Goal: Task Accomplishment & Management: Manage account settings

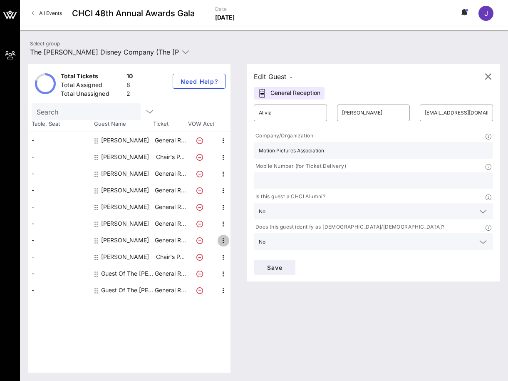
click at [223, 242] on icon "button" at bounding box center [224, 241] width 10 height 10
click at [235, 243] on div "Edit" at bounding box center [244, 243] width 30 height 17
type input "[PERSON_NAME]"
type input "[EMAIL_ADDRESS][DOMAIN_NAME]"
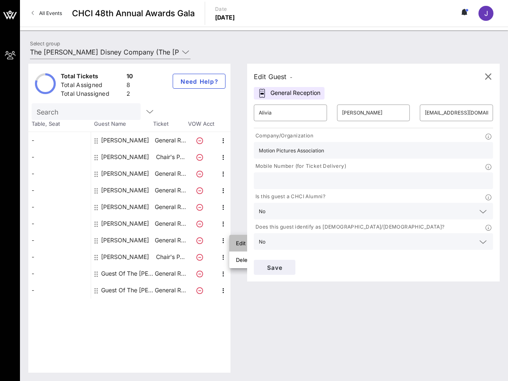
type input "[PERSON_NAME] & [PERSON_NAME]"
click at [223, 140] on icon "button" at bounding box center [224, 141] width 10 height 10
click at [237, 144] on div "Edit" at bounding box center [244, 143] width 17 height 7
type input "Alivia"
type input "[PERSON_NAME]"
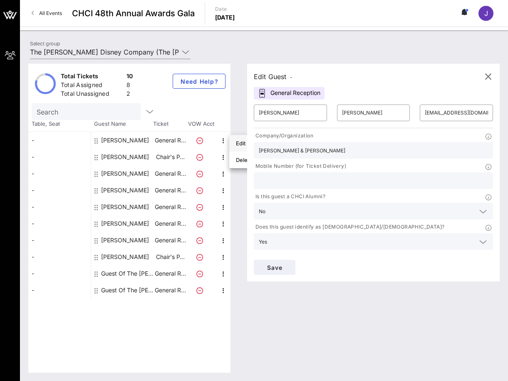
type input "[EMAIL_ADDRESS][DOMAIN_NAME]"
type input "Motion Pictures Association"
click at [223, 156] on icon "button" at bounding box center [224, 157] width 10 height 10
click at [241, 160] on div "Edit" at bounding box center [244, 160] width 17 height 7
type input "[PERSON_NAME]"
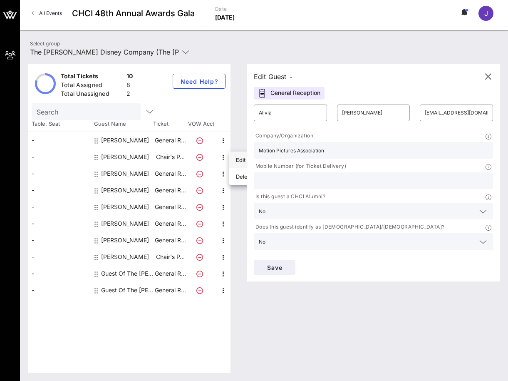
type input "[PERSON_NAME]"
type input "[EMAIL_ADDRESS][DOMAIN_NAME]"
type input "The [PERSON_NAME] Disney Company"
type input "[PHONE_NUMBER]"
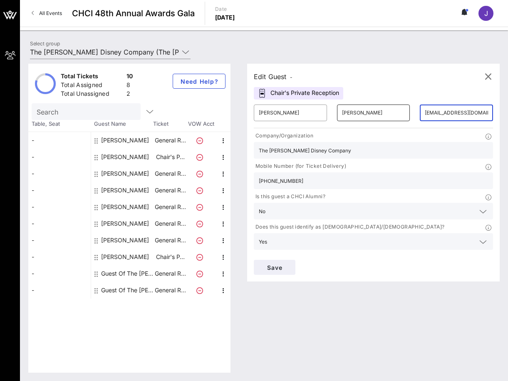
drag, startPoint x: 480, startPoint y: 112, endPoint x: 406, endPoint y: 107, distance: 73.9
click at [406, 107] on div "​ [PERSON_NAME] ​ [PERSON_NAME] ​ [EMAIL_ADDRESS][DOMAIN_NAME]" at bounding box center [373, 113] width 249 height 27
click at [416, 87] on div "Edit Guest - Chair's Private Reception ​ [PERSON_NAME] ​ [PERSON_NAME] ​ [PERSO…" at bounding box center [373, 173] width 253 height 218
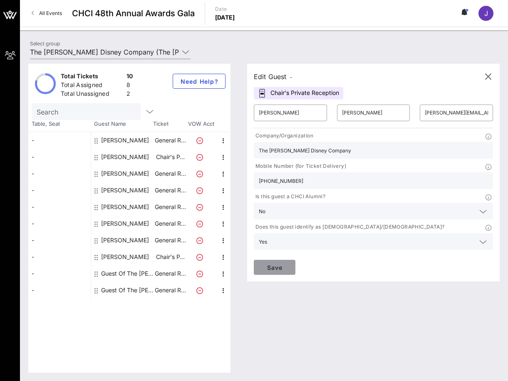
click at [270, 267] on span "Save" at bounding box center [275, 267] width 28 height 7
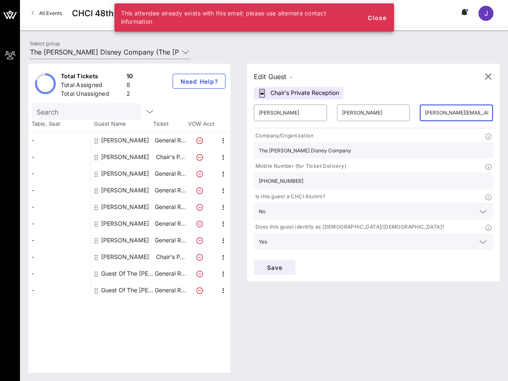
scroll to position [0, 9]
drag, startPoint x: 426, startPoint y: 114, endPoint x: 518, endPoint y: 121, distance: 93.1
click at [508, 121] on html "My Groups CHCI 48th Annual Awards Gala All Events CHCI 48th Annual Awards Gala …" at bounding box center [254, 190] width 508 height 381
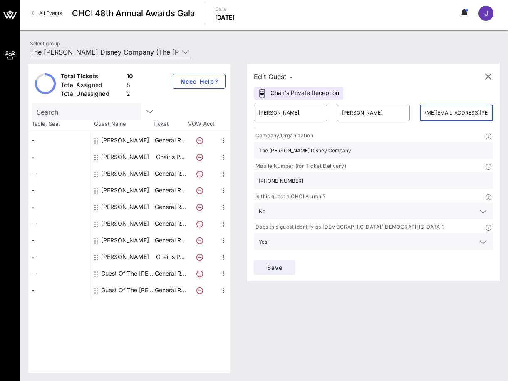
scroll to position [0, 34]
type input "[PERSON_NAME][EMAIL_ADDRESS][PERSON_NAME][PERSON_NAME][DOMAIN_NAME]"
click at [266, 266] on span "Save" at bounding box center [275, 267] width 28 height 7
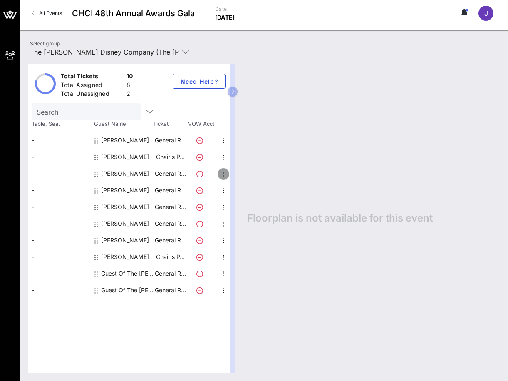
click at [224, 174] on icon "button" at bounding box center [224, 174] width 10 height 10
click at [243, 177] on div "Edit" at bounding box center [244, 176] width 17 height 7
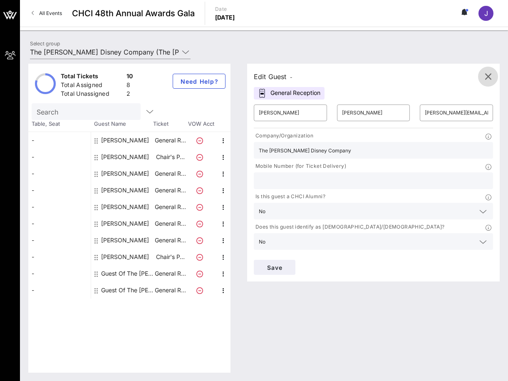
click at [493, 73] on icon "button" at bounding box center [488, 77] width 10 height 10
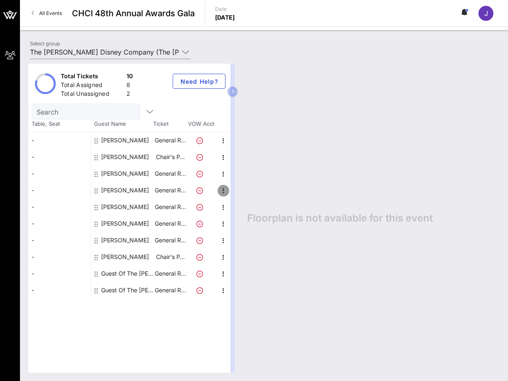
click at [224, 190] on icon "button" at bounding box center [224, 191] width 10 height 10
click at [242, 194] on div "Edit" at bounding box center [244, 193] width 17 height 7
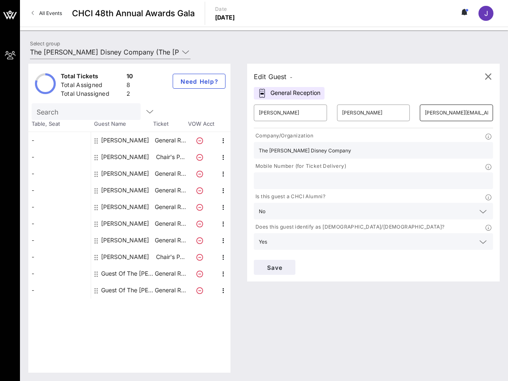
click at [486, 114] on input "[PERSON_NAME][EMAIL_ADDRESS][PERSON_NAME][PERSON_NAME][DOMAIN_NAME]" at bounding box center [456, 112] width 63 height 13
click at [273, 272] on button "Save" at bounding box center [275, 267] width 42 height 15
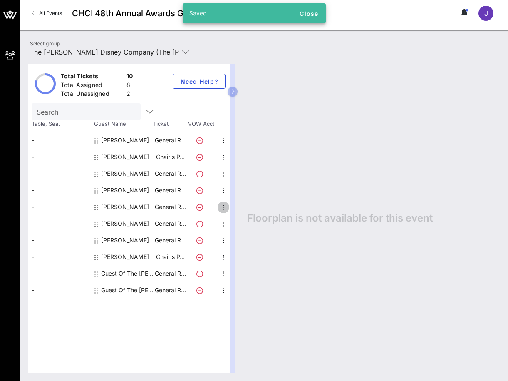
click at [221, 209] on icon "button" at bounding box center [224, 207] width 10 height 10
drag, startPoint x: 240, startPoint y: 209, endPoint x: 108, endPoint y: 212, distance: 132.4
click at [240, 209] on div "Edit" at bounding box center [244, 210] width 17 height 7
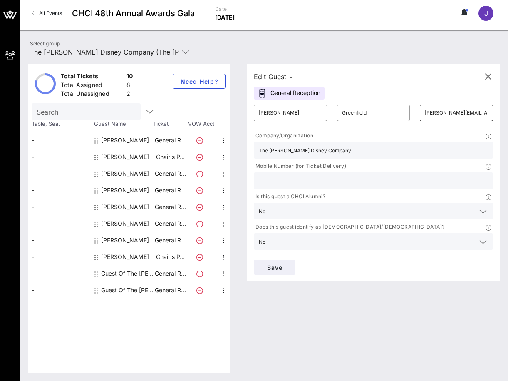
click at [444, 114] on input "[PERSON_NAME][EMAIL_ADDRESS][PERSON_NAME][DOMAIN_NAME]" at bounding box center [456, 112] width 63 height 13
click at [270, 269] on span "Save" at bounding box center [275, 267] width 28 height 7
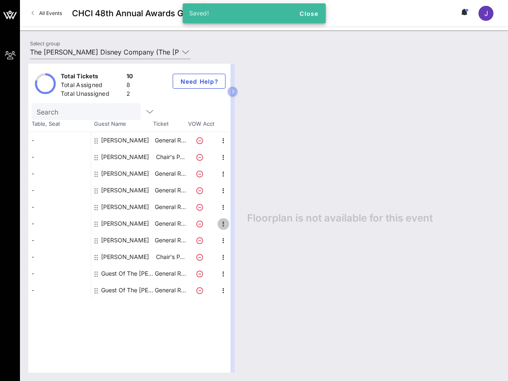
click at [226, 226] on icon "button" at bounding box center [224, 224] width 10 height 10
click at [244, 228] on div "Edit" at bounding box center [244, 226] width 17 height 7
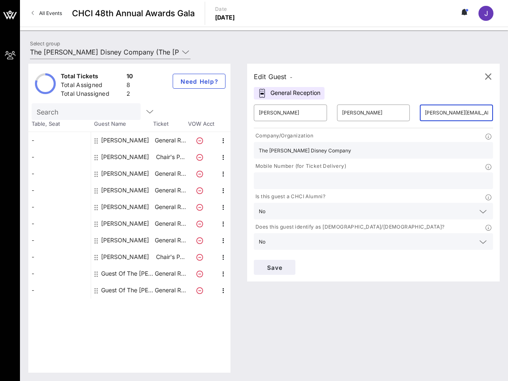
drag, startPoint x: 486, startPoint y: 114, endPoint x: 415, endPoint y: 110, distance: 71.3
click at [415, 110] on div "​ [PERSON_NAME][EMAIL_ADDRESS][PERSON_NAME][DOMAIN_NAME]" at bounding box center [456, 113] width 83 height 27
type input "[EMAIL_ADDRESS][DOMAIN_NAME]"
click at [334, 267] on div "Save" at bounding box center [373, 267] width 249 height 25
click at [279, 184] on input "text" at bounding box center [373, 180] width 229 height 11
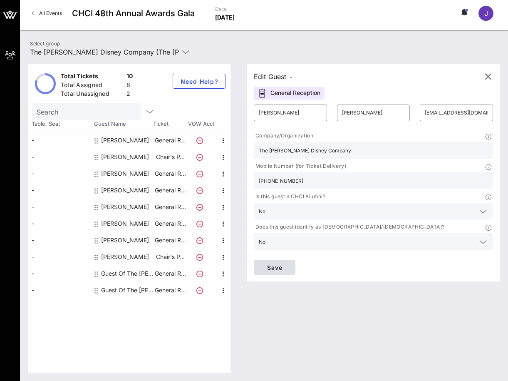
type input "[PHONE_NUMBER]"
click at [274, 265] on span "Save" at bounding box center [275, 267] width 28 height 7
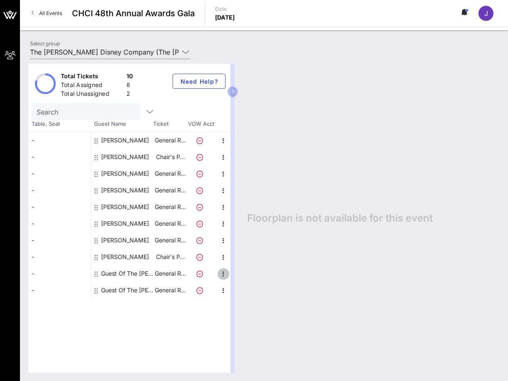
click at [227, 274] on icon "button" at bounding box center [224, 274] width 10 height 10
click at [246, 274] on div "Edit" at bounding box center [244, 276] width 17 height 7
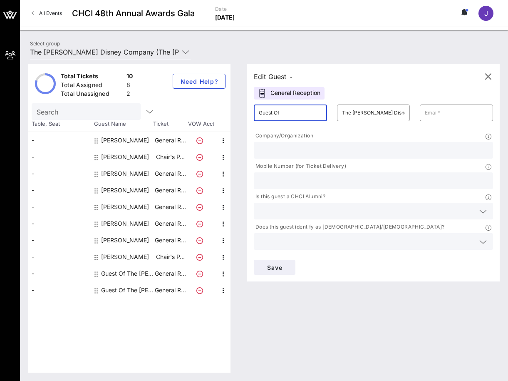
drag, startPoint x: 284, startPoint y: 115, endPoint x: 194, endPoint y: 111, distance: 90.5
click at [194, 111] on div "Total Tickets 10 Total Assigned 8 Total Unassigned 2 Need Help? Search Table, S…" at bounding box center [264, 218] width 472 height 309
type input "Katelyn"
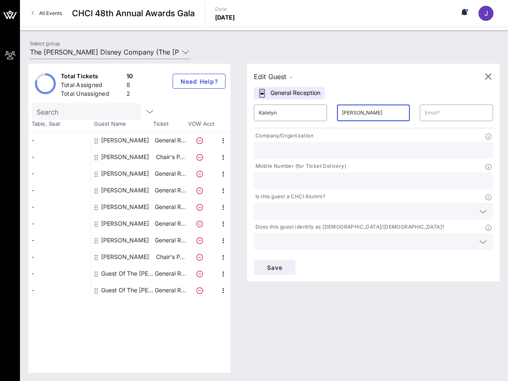
type input "[PERSON_NAME]"
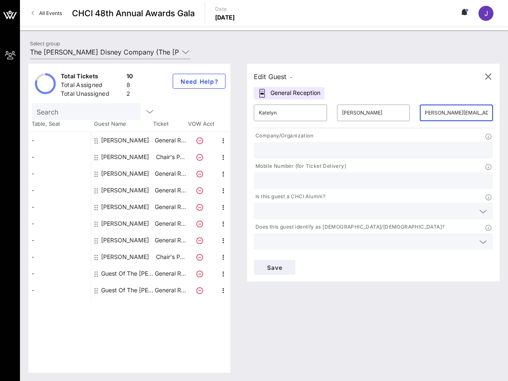
scroll to position [0, 6]
type input "[PERSON_NAME][EMAIL_ADDRESS][PERSON_NAME][DOMAIN_NAME]"
click at [380, 149] on input "text" at bounding box center [373, 150] width 229 height 11
type input "z"
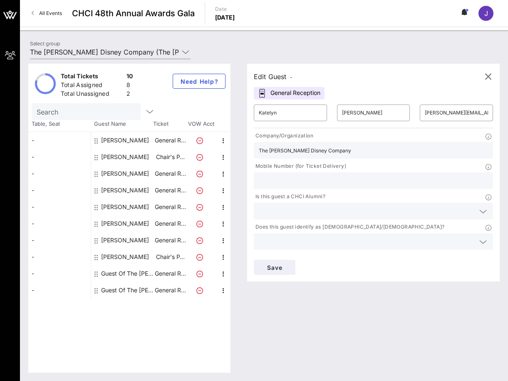
type input "The [PERSON_NAME] Disney Company"
click at [301, 212] on input "text" at bounding box center [367, 211] width 216 height 11
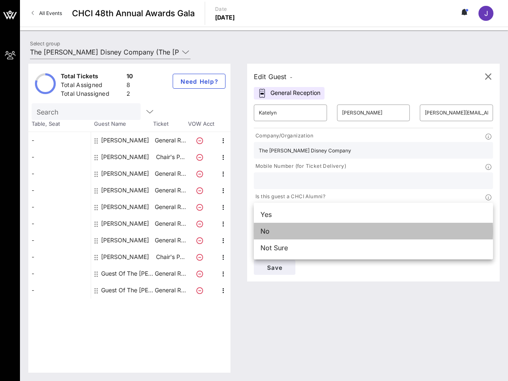
click at [290, 230] on div "No" at bounding box center [373, 231] width 239 height 17
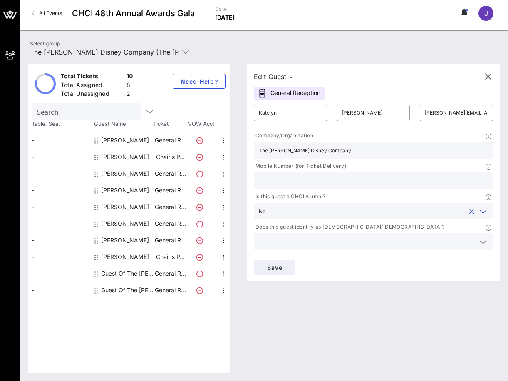
click at [283, 239] on input "text" at bounding box center [367, 241] width 216 height 11
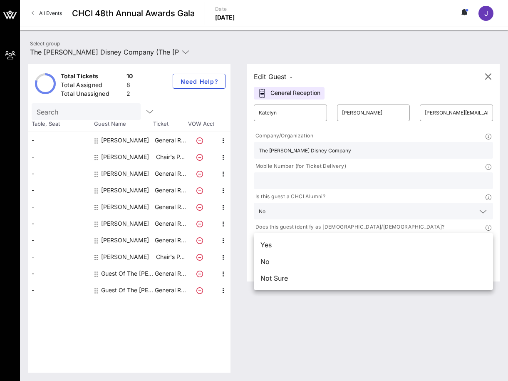
drag, startPoint x: 280, startPoint y: 267, endPoint x: 276, endPoint y: 266, distance: 4.2
click at [280, 267] on div "No" at bounding box center [373, 261] width 239 height 17
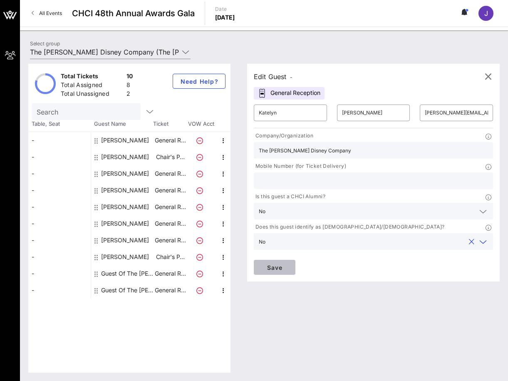
click at [277, 267] on span "Save" at bounding box center [275, 267] width 28 height 7
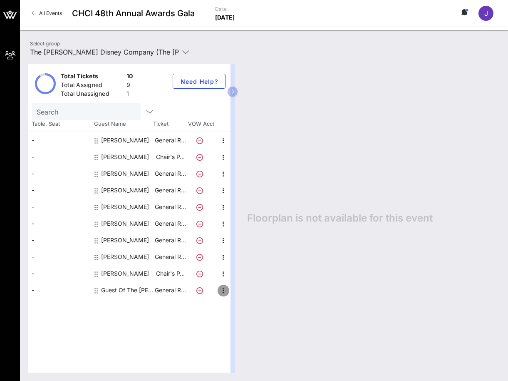
click at [219, 291] on icon "button" at bounding box center [224, 291] width 10 height 10
click at [237, 290] on div "Edit" at bounding box center [244, 293] width 17 height 7
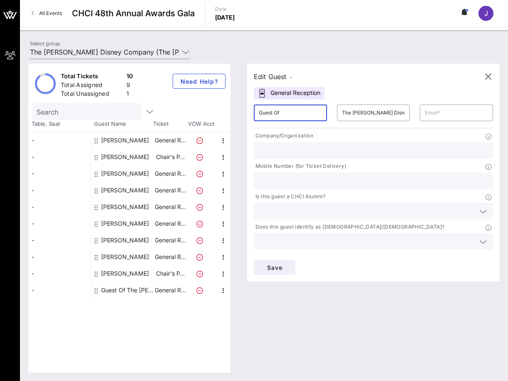
drag, startPoint x: 285, startPoint y: 114, endPoint x: 232, endPoint y: 105, distance: 54.0
click at [233, 106] on div "Total Tickets 10 Total Assigned 9 Total Unassigned 1 Need Help? Search Table, S…" at bounding box center [264, 218] width 472 height 309
type input "[PERSON_NAME]"
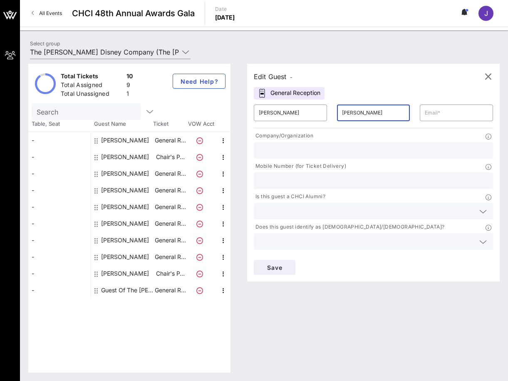
type input "[PERSON_NAME]"
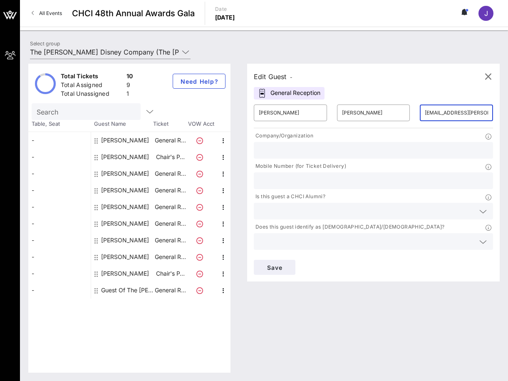
type input "[EMAIL_ADDRESS][PERSON_NAME][DOMAIN_NAME]"
type input "The [PERSON_NAME] Disney Company"
click at [296, 209] on input "text" at bounding box center [367, 211] width 216 height 11
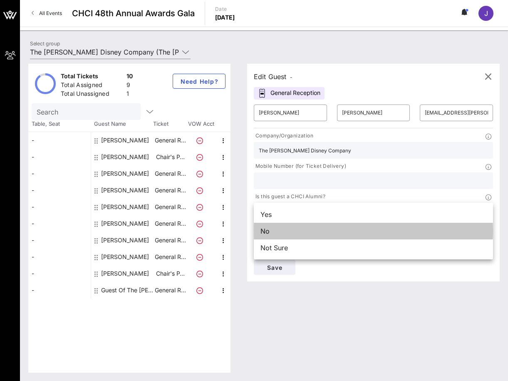
click at [267, 225] on div "No" at bounding box center [373, 231] width 239 height 17
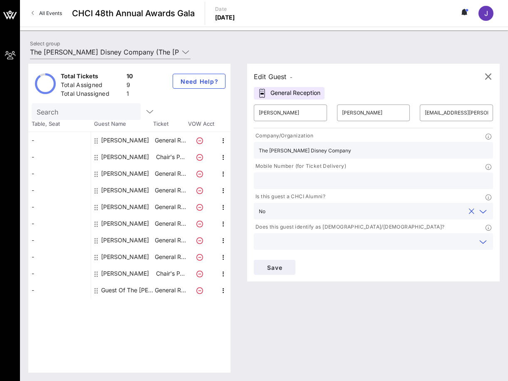
click at [272, 242] on input "text" at bounding box center [367, 241] width 216 height 11
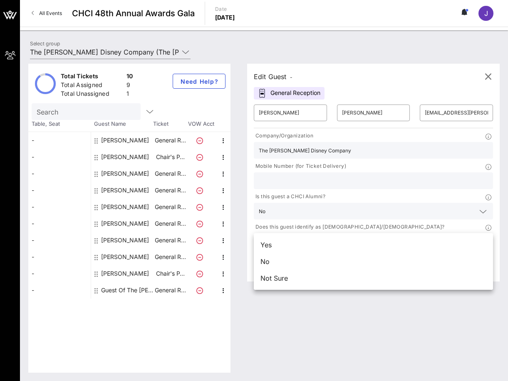
click at [269, 259] on div "No" at bounding box center [373, 261] width 239 height 17
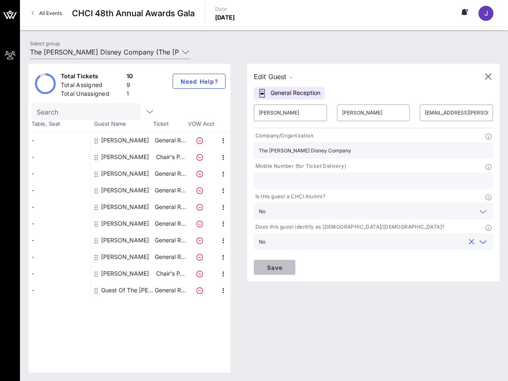
click at [272, 271] on button "Save" at bounding box center [275, 267] width 42 height 15
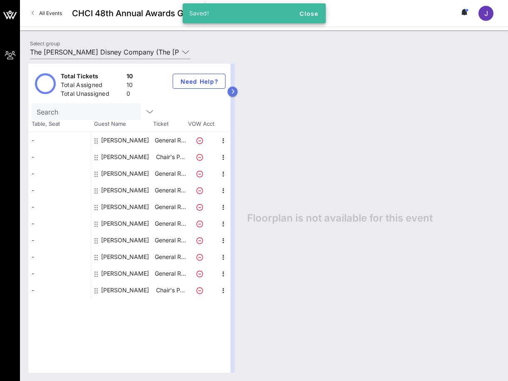
click at [231, 92] on icon "button" at bounding box center [233, 91] width 4 height 5
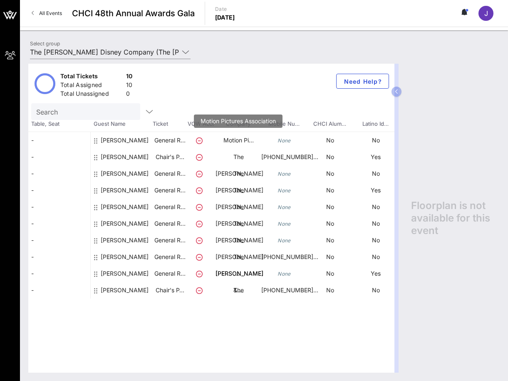
scroll to position [0, 7]
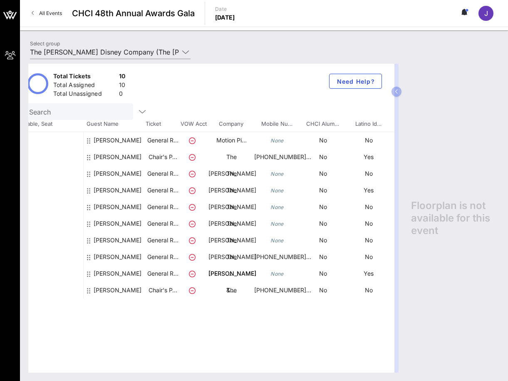
click at [100, 274] on div "[PERSON_NAME]" at bounding box center [118, 293] width 48 height 57
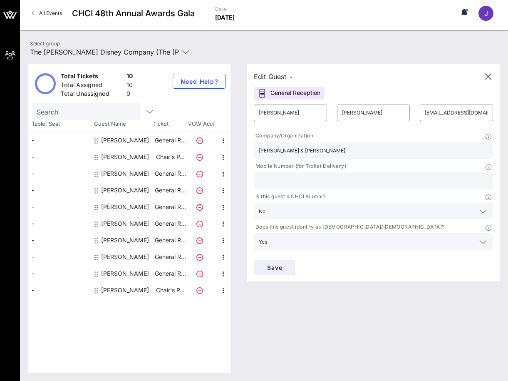
scroll to position [0, 0]
click at [332, 174] on div at bounding box center [373, 180] width 229 height 17
type input "[PHONE_NUMBER]"
click at [275, 271] on button "Save" at bounding box center [275, 267] width 42 height 15
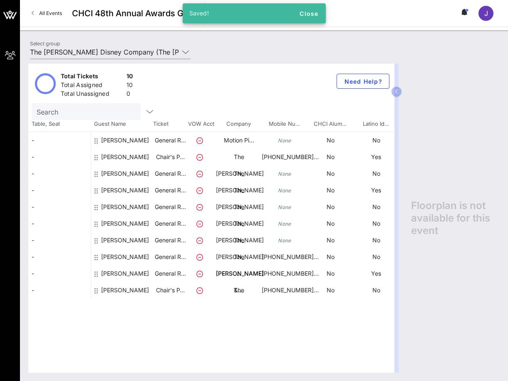
click at [285, 141] on icon "None" at bounding box center [284, 140] width 13 height 6
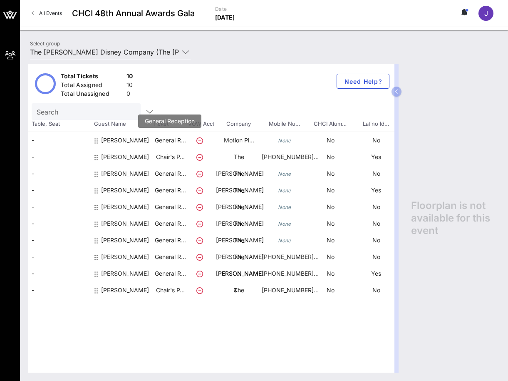
drag, startPoint x: 165, startPoint y: 142, endPoint x: 184, endPoint y: 141, distance: 19.6
click at [165, 142] on p "General R…" at bounding box center [170, 140] width 33 height 17
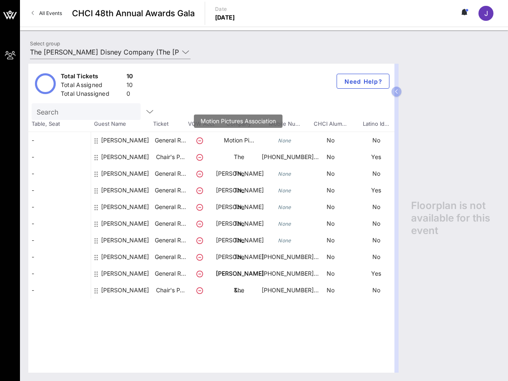
click at [230, 140] on p "Motion Pi…" at bounding box center [239, 140] width 46 height 17
drag, startPoint x: 245, startPoint y: 140, endPoint x: 216, endPoint y: 141, distance: 29.2
click at [201, 142] on icon at bounding box center [200, 140] width 7 height 7
click at [115, 146] on div "[PERSON_NAME]" at bounding box center [125, 160] width 48 height 57
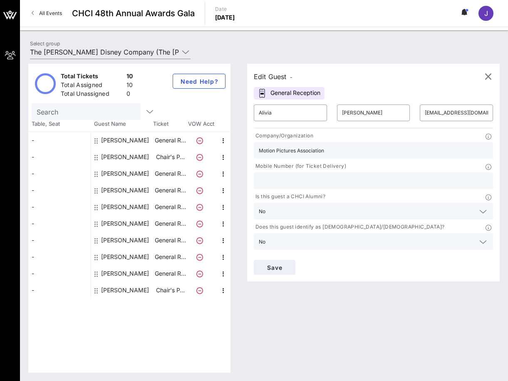
click at [301, 189] on div "Mobile Number (for Ticket Delivery)" at bounding box center [373, 175] width 249 height 30
click at [323, 182] on input "text" at bounding box center [373, 180] width 229 height 11
type input "[PHONE_NUMBER]"
click at [277, 267] on span "Save" at bounding box center [275, 267] width 28 height 7
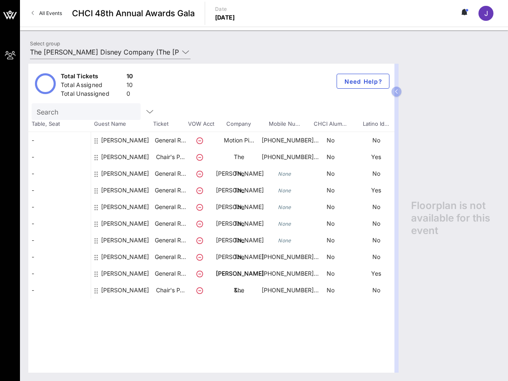
click at [199, 175] on icon at bounding box center [200, 174] width 7 height 7
click at [245, 174] on p "The [PERSON_NAME] …" at bounding box center [239, 190] width 46 height 50
click at [376, 173] on p "No" at bounding box center [377, 173] width 46 height 17
click at [167, 175] on p "General R…" at bounding box center [170, 173] width 33 height 17
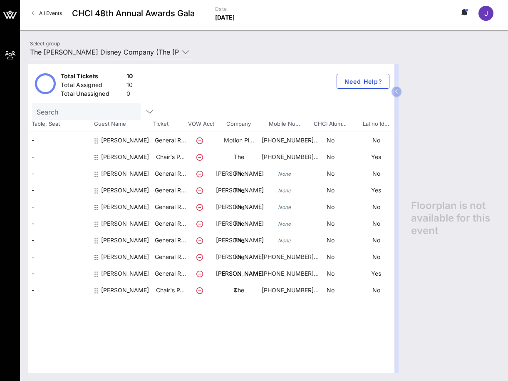
click at [201, 174] on icon at bounding box center [200, 174] width 7 height 7
click at [118, 174] on div "[PERSON_NAME]" at bounding box center [125, 193] width 48 height 57
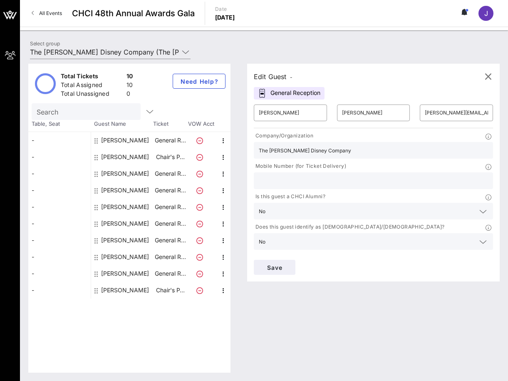
click at [282, 178] on input "text" at bounding box center [373, 180] width 229 height 11
type input "[PHONE_NUMBER]"
click at [275, 267] on span "Save" at bounding box center [275, 267] width 28 height 7
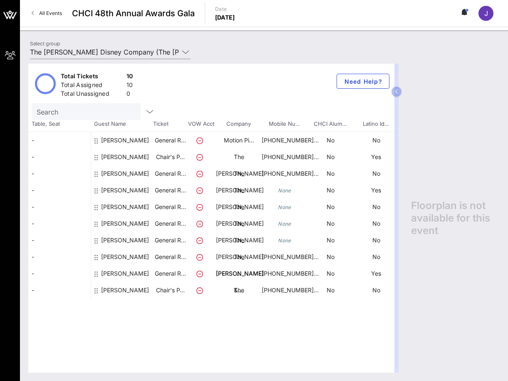
click at [123, 257] on div "[PERSON_NAME]" at bounding box center [125, 277] width 48 height 57
